Goal: Task Accomplishment & Management: Manage account settings

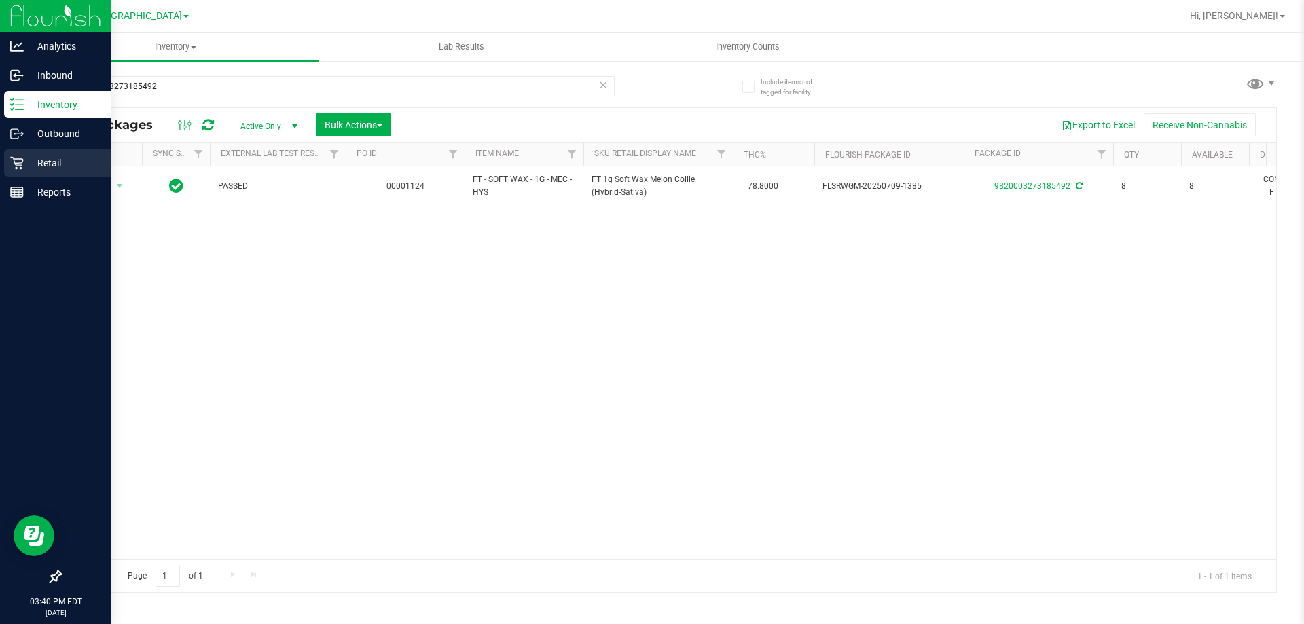
click at [33, 162] on p "Retail" at bounding box center [65, 163] width 82 height 16
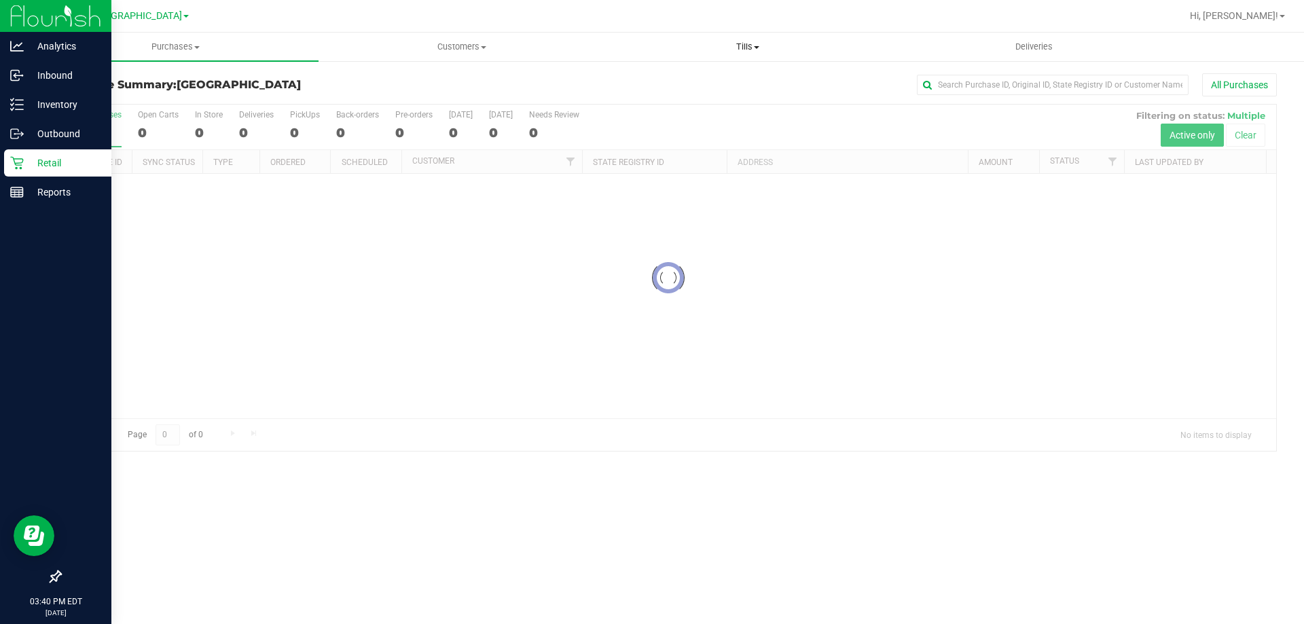
click at [751, 49] on span "Tills" at bounding box center [747, 47] width 285 height 12
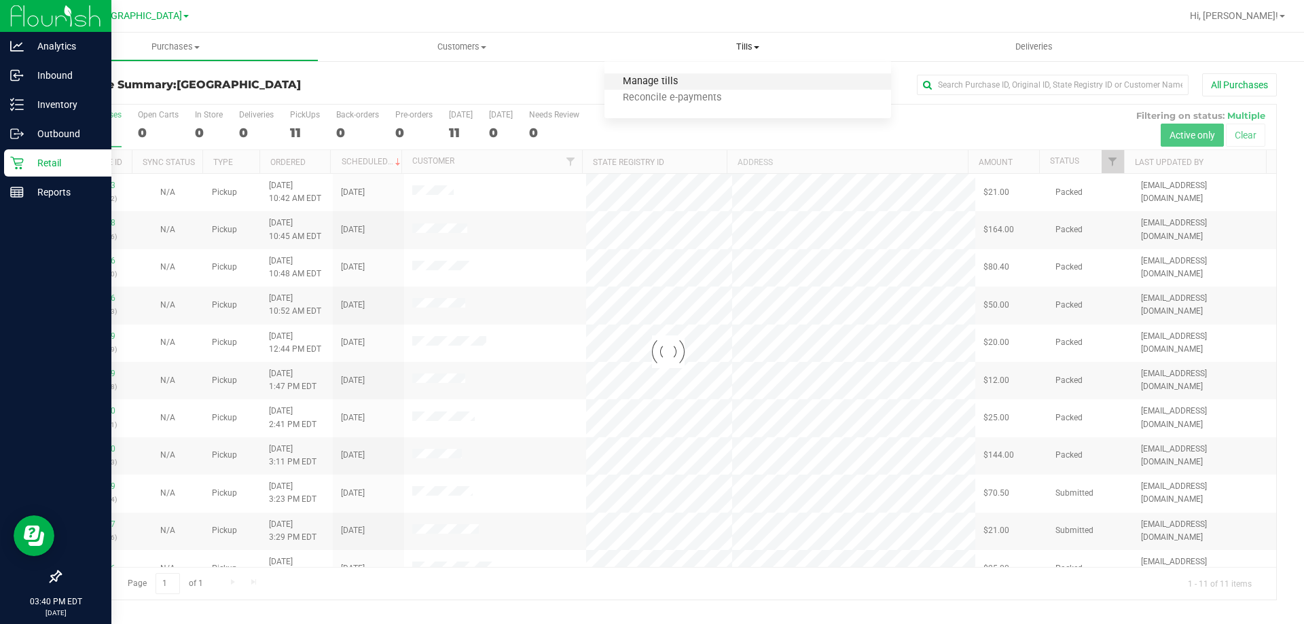
click at [685, 84] on span "Manage tills" at bounding box center [651, 82] width 92 height 12
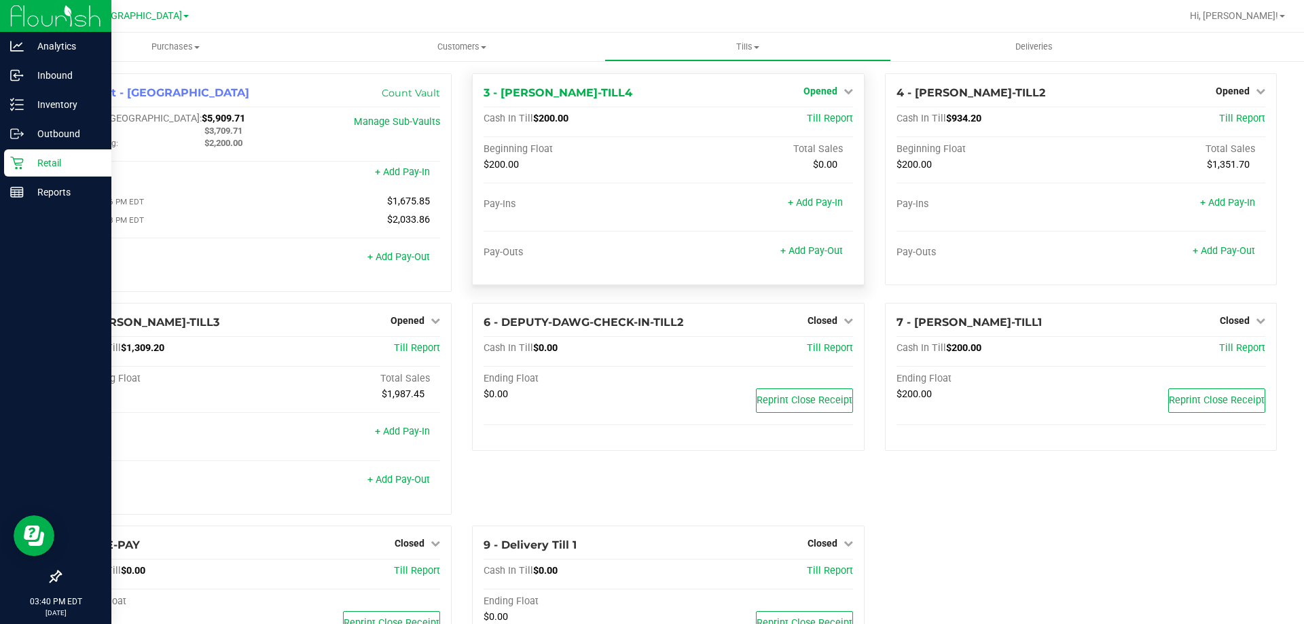
click at [804, 96] on span "Opened" at bounding box center [821, 91] width 34 height 11
click at [806, 118] on link "Close Till" at bounding box center [822, 119] width 37 height 11
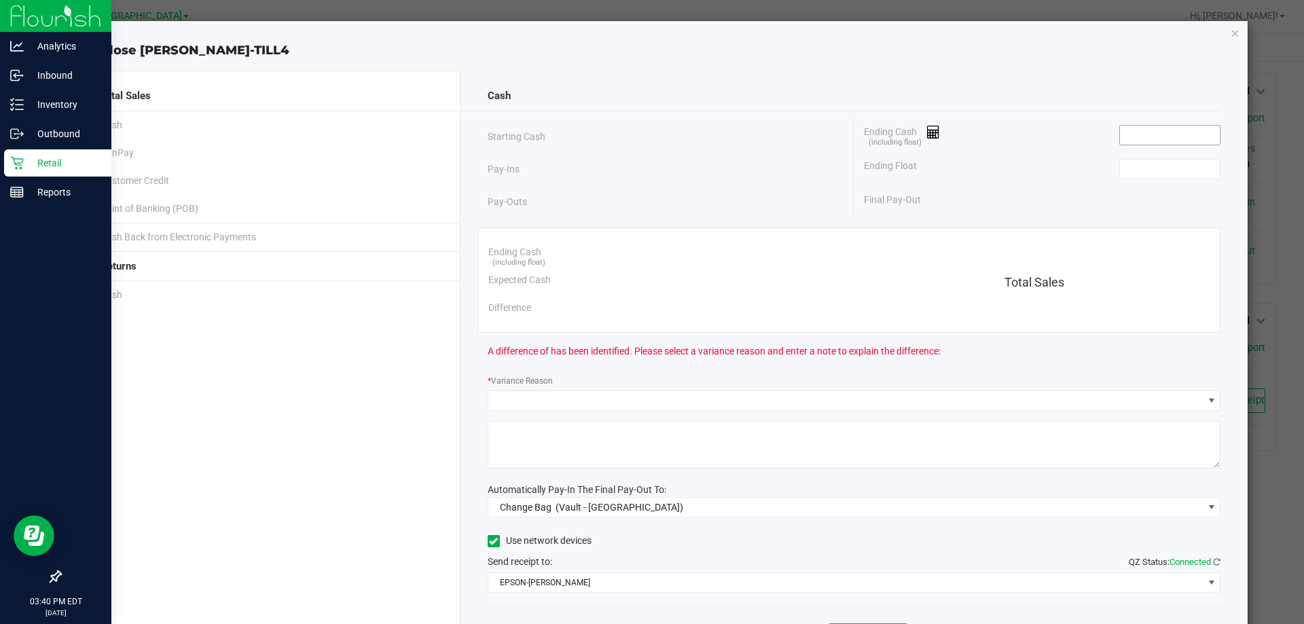
click at [1138, 138] on input at bounding box center [1170, 135] width 100 height 19
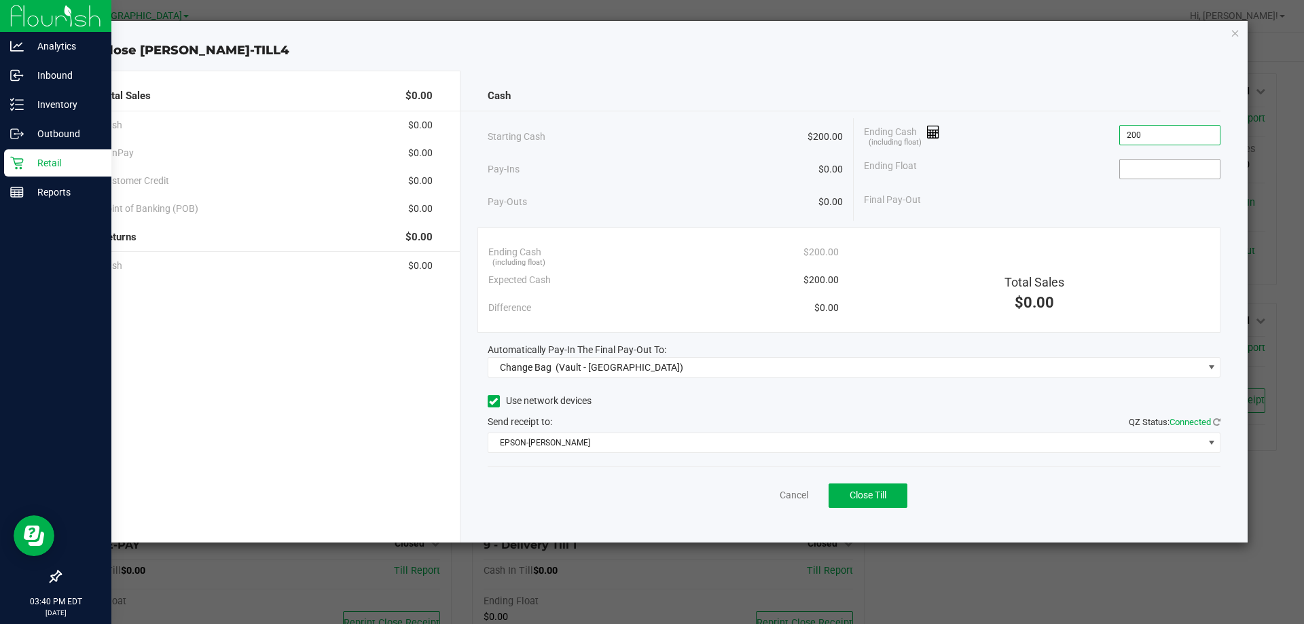
type input "$200.00"
click at [1136, 168] on input at bounding box center [1170, 169] width 100 height 19
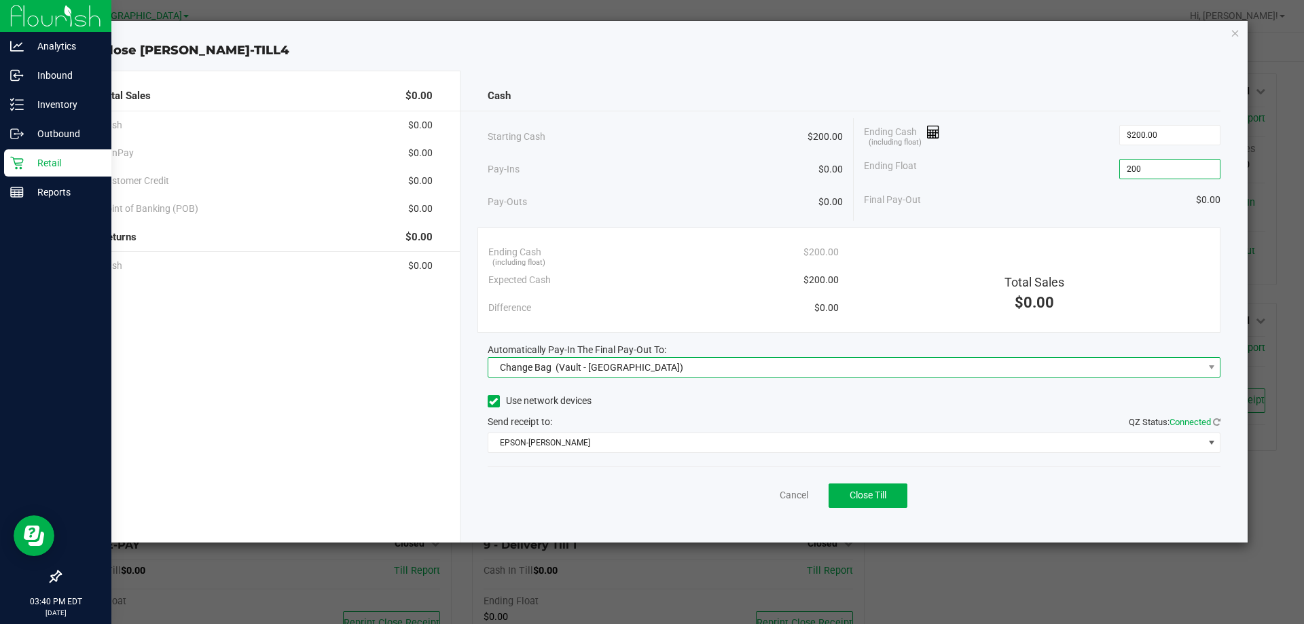
type input "$200.00"
click at [662, 358] on span "Change Bag (Vault - [GEOGRAPHIC_DATA])" at bounding box center [845, 367] width 715 height 19
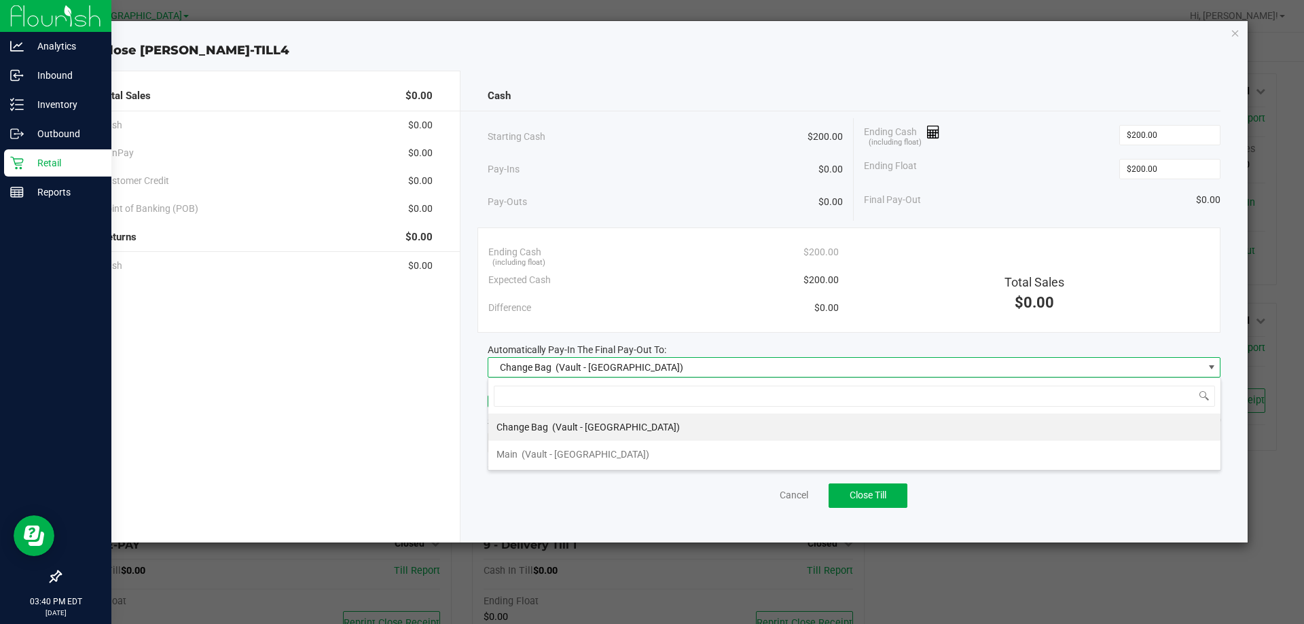
scroll to position [20, 733]
click at [569, 452] on span "(Vault - [GEOGRAPHIC_DATA])" at bounding box center [586, 454] width 128 height 11
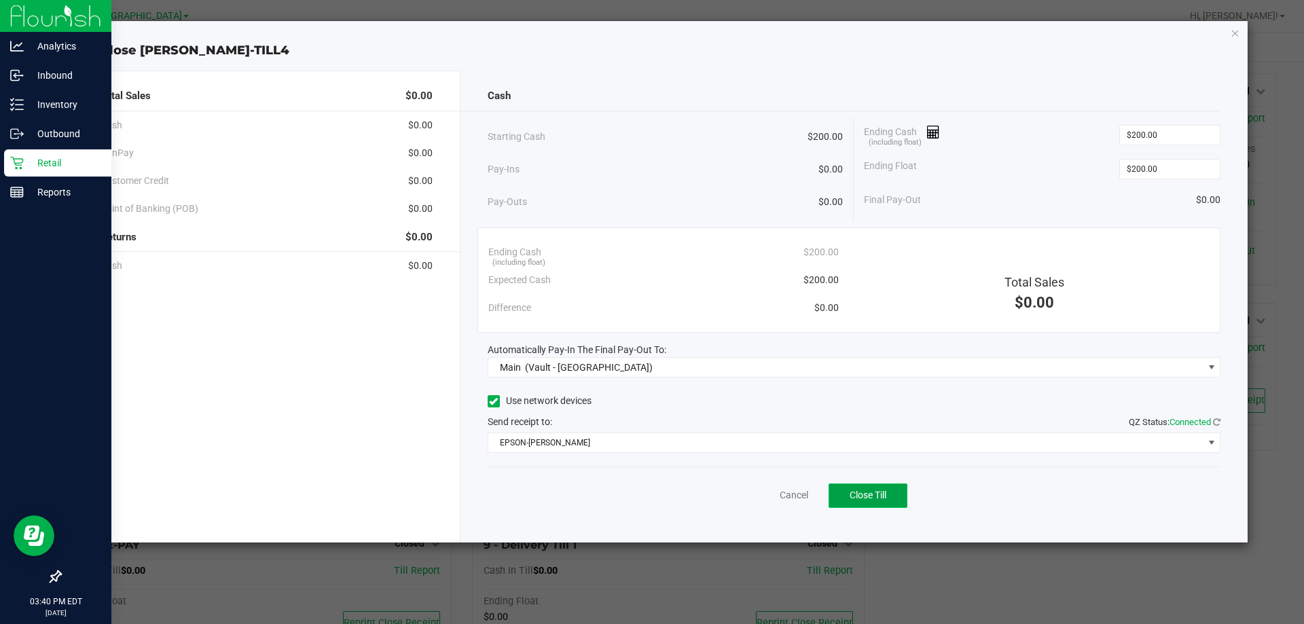
click at [889, 493] on button "Close Till" at bounding box center [868, 496] width 79 height 24
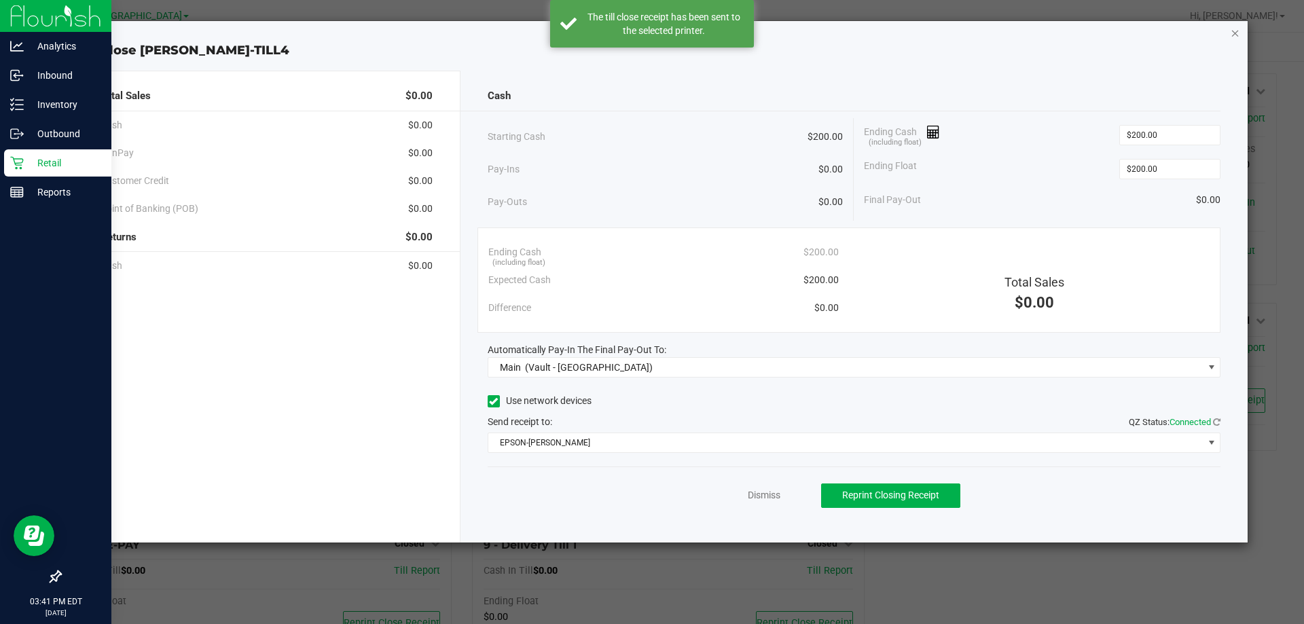
click at [1236, 35] on icon "button" at bounding box center [1236, 32] width 10 height 16
